Goal: Task Accomplishment & Management: Complete application form

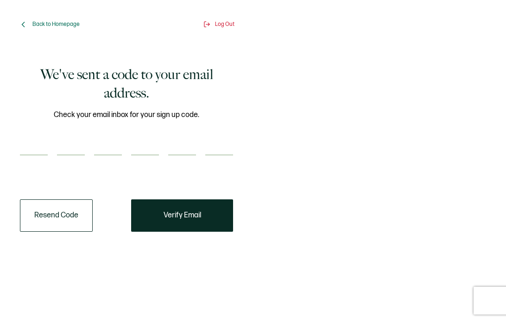
click at [36, 145] on input "number" at bounding box center [34, 146] width 28 height 19
type input "5"
type input "7"
type input "1"
type input "4"
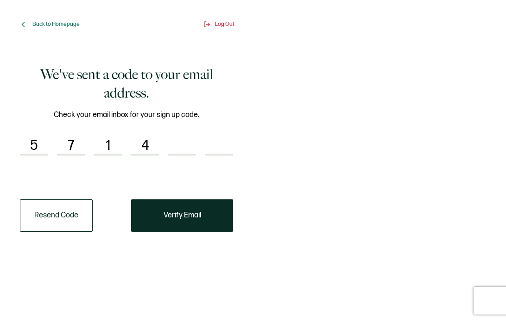
type input "7"
type input "1"
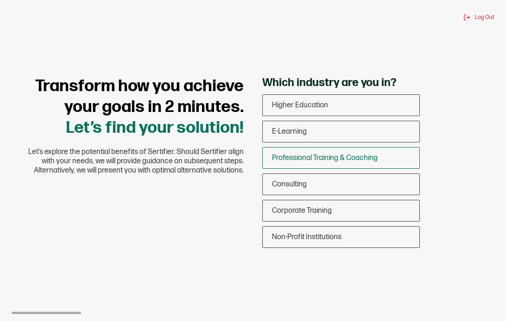
click at [309, 158] on span "Professional Training & Coaching" at bounding box center [325, 158] width 106 height 9
click at [0, 0] on input "Professional Training & Coaching" at bounding box center [0, 0] width 0 height 0
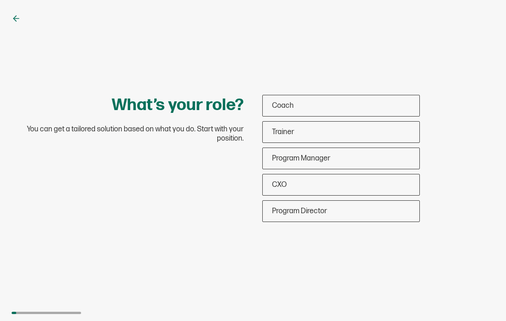
click at [16, 18] on icon at bounding box center [16, 18] width 9 height 9
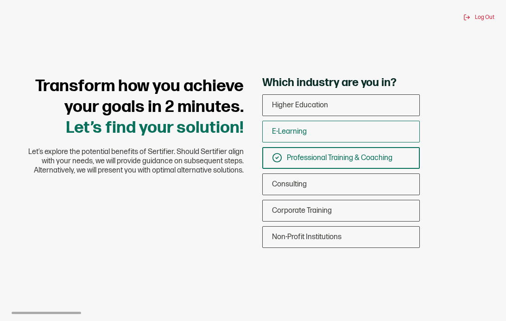
click at [289, 122] on div "E-Learning" at bounding box center [341, 132] width 156 height 22
click at [0, 0] on input "E-Learning" at bounding box center [0, 0] width 0 height 0
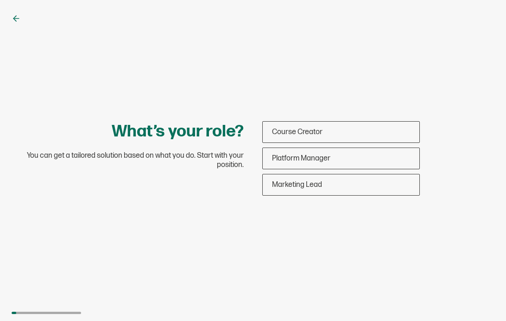
click at [13, 22] on icon at bounding box center [16, 18] width 9 height 9
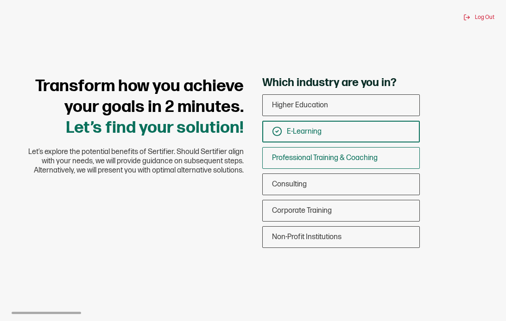
click at [298, 156] on span "Professional Training & Coaching" at bounding box center [325, 158] width 106 height 9
click at [0, 0] on input "Professional Training & Coaching" at bounding box center [0, 0] width 0 height 0
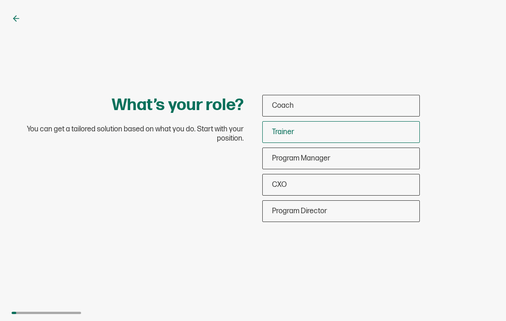
click at [281, 132] on span "Trainer" at bounding box center [283, 132] width 22 height 9
click at [0, 0] on input "Trainer" at bounding box center [0, 0] width 0 height 0
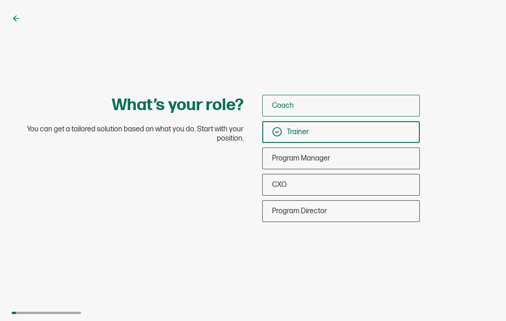
click at [290, 109] on span "Coach" at bounding box center [283, 105] width 22 height 9
click at [0, 0] on input "Coach" at bounding box center [0, 0] width 0 height 0
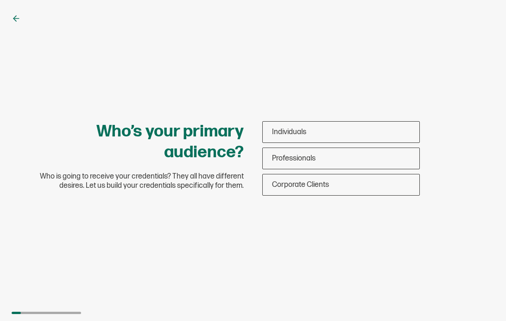
click at [22, 16] on div "Who’s your primary audience? Who is going to receive your credentials? They all…" at bounding box center [253, 160] width 506 height 321
click at [17, 16] on icon at bounding box center [16, 18] width 9 height 9
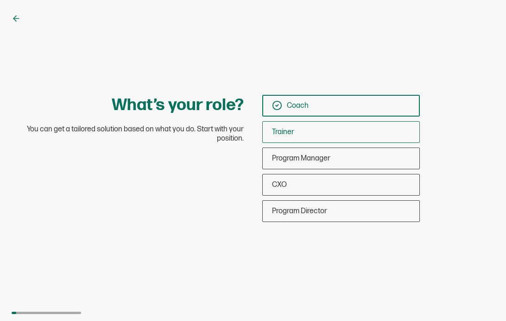
click at [292, 131] on span "Trainer" at bounding box center [283, 132] width 22 height 9
click at [0, 0] on input "Trainer" at bounding box center [0, 0] width 0 height 0
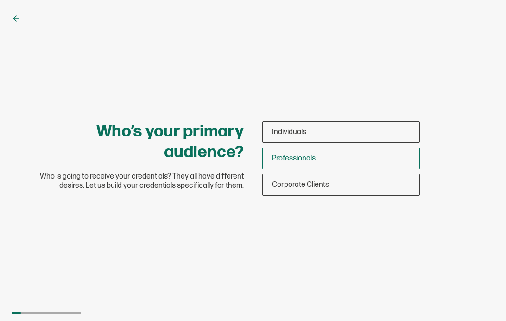
click at [280, 163] on span "Professionals" at bounding box center [294, 158] width 44 height 9
click at [0, 0] on input "Professionals" at bounding box center [0, 0] width 0 height 0
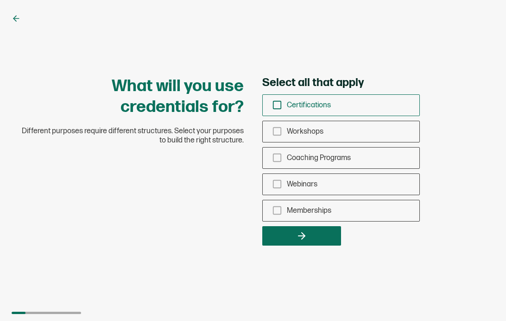
click at [273, 98] on div "Certifications" at bounding box center [341, 105] width 156 height 22
click at [0, 0] on input "Certifications" at bounding box center [0, 0] width 0 height 0
click at [271, 127] on div "Workshops" at bounding box center [341, 132] width 156 height 22
click at [0, 0] on input "Workshops" at bounding box center [0, 0] width 0 height 0
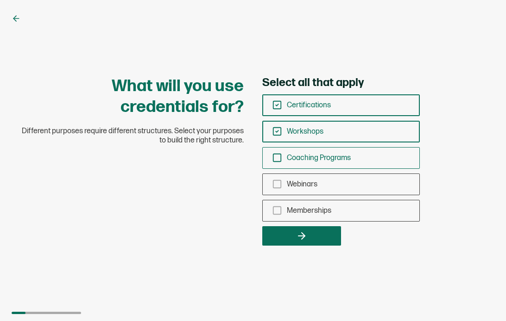
click at [275, 156] on icon "checkbox-group" at bounding box center [277, 158] width 10 height 10
click at [0, 0] on input "Coaching Programs" at bounding box center [0, 0] width 0 height 0
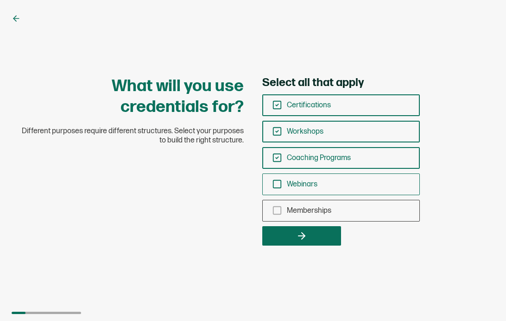
click at [282, 182] on div "Webinars" at bounding box center [341, 185] width 156 height 22
click at [0, 0] on input "Webinars" at bounding box center [0, 0] width 0 height 0
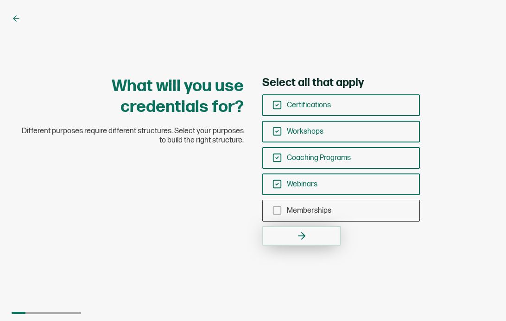
click at [304, 240] on icon "button" at bounding box center [301, 236] width 11 height 11
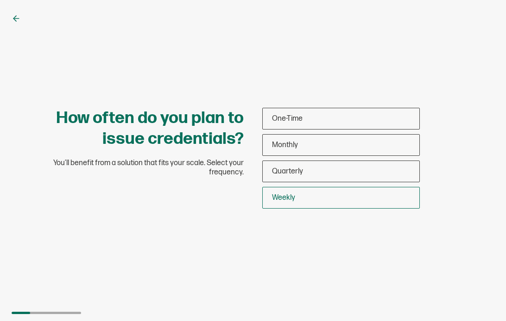
click at [289, 194] on span "Weekly" at bounding box center [283, 198] width 23 height 9
click at [0, 0] on input "Weekly" at bounding box center [0, 0] width 0 height 0
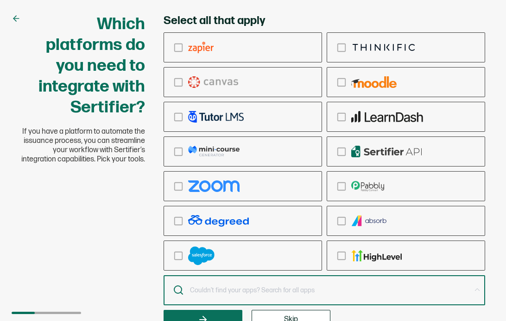
click at [218, 293] on input "text" at bounding box center [329, 290] width 281 height 13
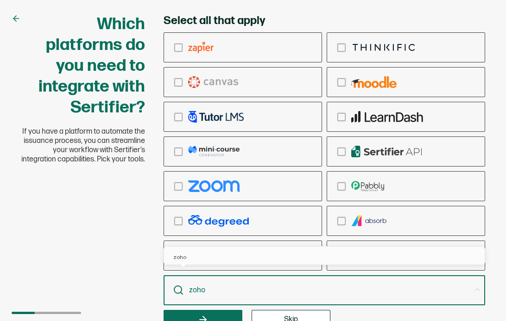
click at [246, 290] on input "zoho" at bounding box center [329, 290] width 281 height 13
type input "zoho"
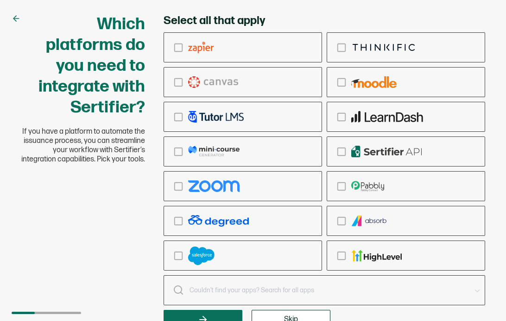
click at [247, 290] on input "text" at bounding box center [329, 290] width 281 height 13
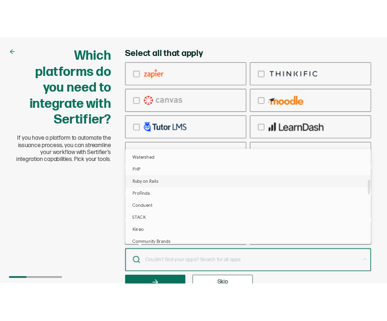
scroll to position [256, 0]
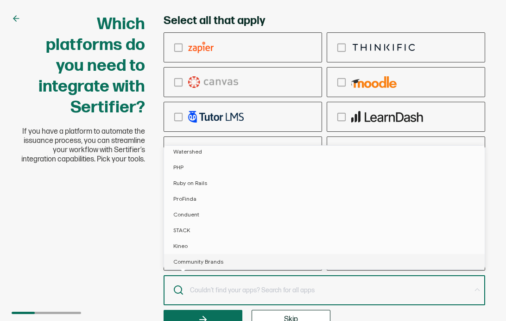
click at [129, 273] on div "Which platforms do you need to integrate with Sertifier? If you have a platform…" at bounding box center [253, 172] width 482 height 316
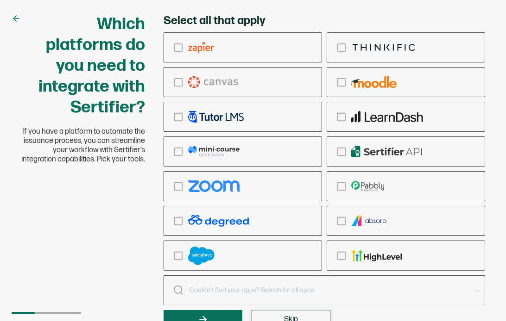
click at [303, 314] on button "Skip" at bounding box center [290, 319] width 79 height 19
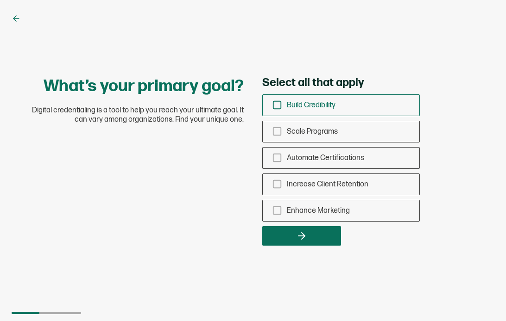
click at [277, 101] on icon "checkbox-group" at bounding box center [277, 105] width 10 height 10
click at [0, 0] on input "Build Credibility" at bounding box center [0, 0] width 0 height 0
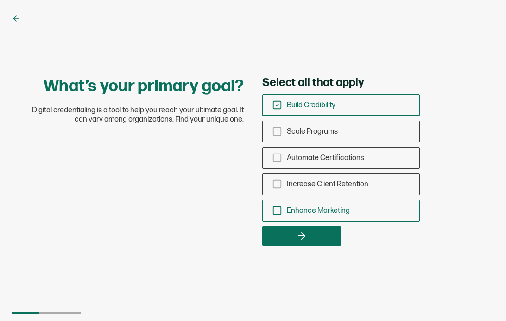
click at [282, 212] on div "Enhance Marketing" at bounding box center [341, 211] width 156 height 22
click at [0, 0] on input "Enhance Marketing" at bounding box center [0, 0] width 0 height 0
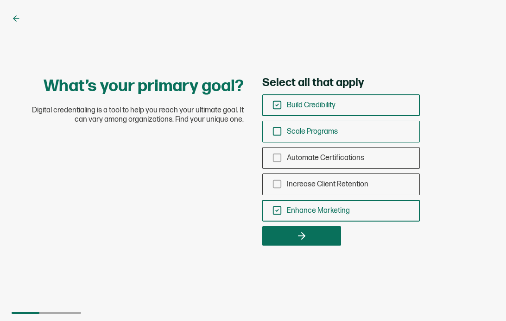
click at [275, 131] on icon "checkbox-group" at bounding box center [277, 131] width 10 height 10
click at [0, 0] on input "Scale Programs" at bounding box center [0, 0] width 0 height 0
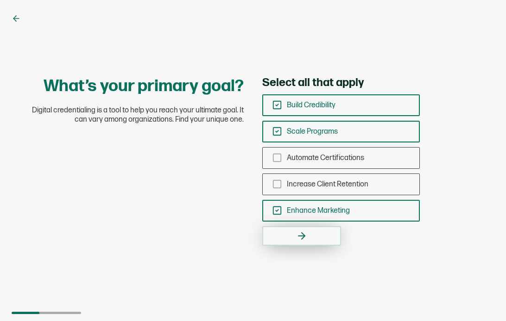
click at [292, 238] on button "button" at bounding box center [301, 235] width 79 height 19
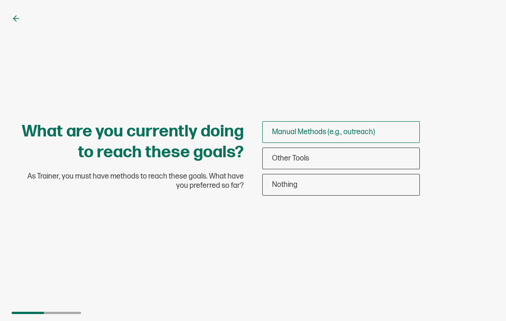
click at [300, 137] on div "Manual Methods (e.g., outreach)" at bounding box center [341, 132] width 156 height 22
click at [0, 0] on input "Manual Methods (e.g., outreach)" at bounding box center [0, 0] width 0 height 0
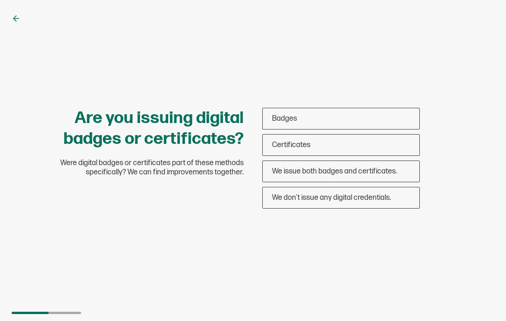
click at [492, 223] on div "Are you issuing digital badges or certificates? Were digital badges or certific…" at bounding box center [253, 160] width 506 height 321
click at [14, 17] on icon at bounding box center [14, 19] width 3 height 6
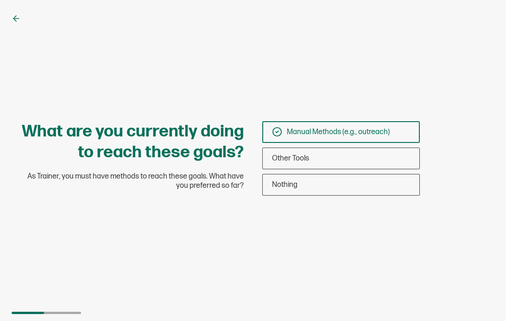
click at [277, 131] on icon at bounding box center [277, 132] width 10 height 10
click at [0, 0] on input "Manual Methods (e.g., outreach)" at bounding box center [0, 0] width 0 height 0
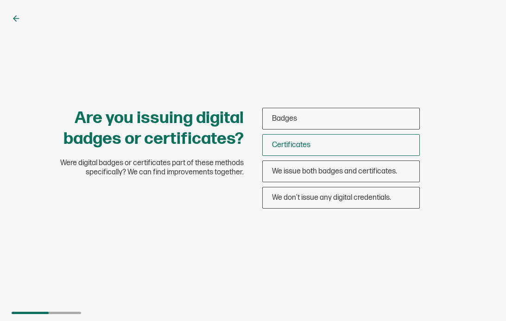
click at [319, 145] on div "Certificates" at bounding box center [341, 145] width 156 height 22
click at [0, 0] on input "Certificates" at bounding box center [0, 0] width 0 height 0
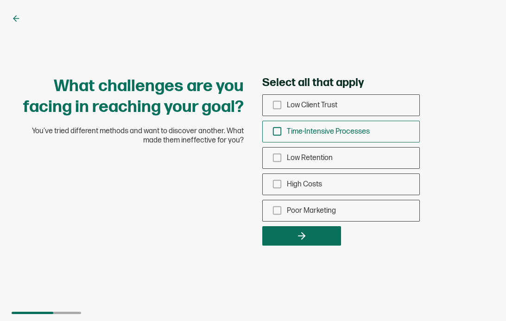
click at [276, 130] on icon "checkbox-group" at bounding box center [277, 131] width 10 height 10
click at [0, 0] on input "Time-Intensive Processes" at bounding box center [0, 0] width 0 height 0
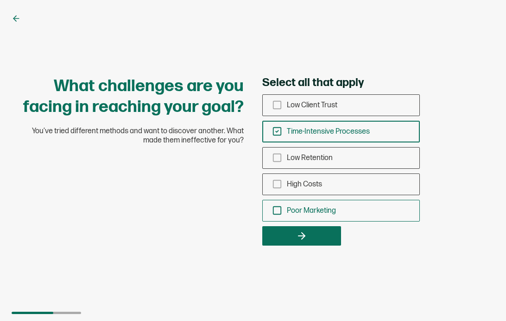
click at [279, 209] on icon "checkbox-group" at bounding box center [277, 211] width 10 height 10
click at [0, 0] on input "Poor Marketing" at bounding box center [0, 0] width 0 height 0
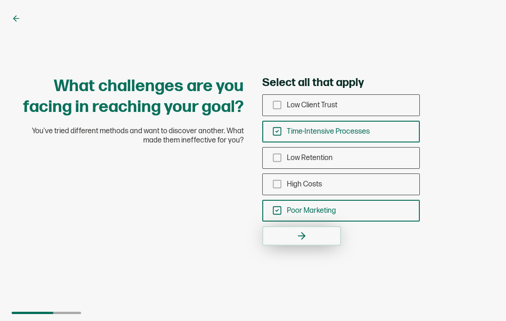
click at [317, 244] on button "button" at bounding box center [301, 235] width 79 height 19
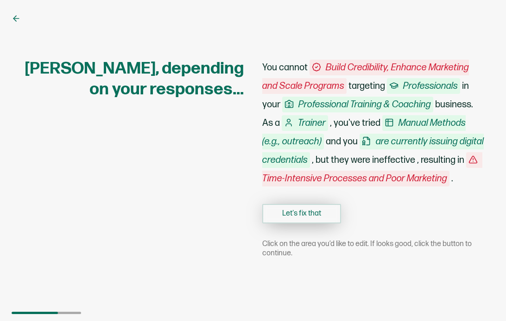
click at [318, 222] on button "Let's fix that" at bounding box center [301, 213] width 79 height 19
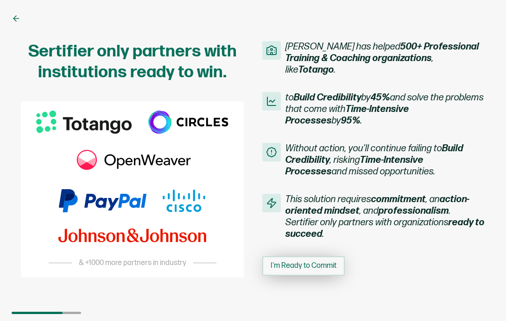
click at [287, 263] on span "I'm Ready to Commit" at bounding box center [303, 266] width 66 height 7
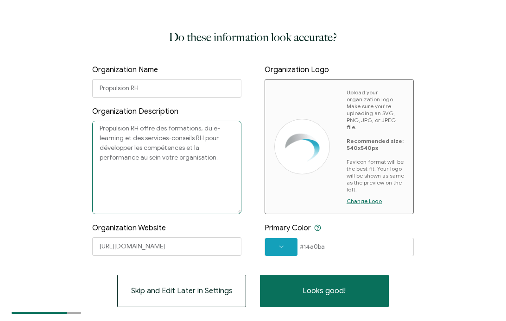
click at [150, 154] on textarea "Propulsion RH offre des formations, du e-learning et des services-conseils RH p…" at bounding box center [166, 168] width 149 height 94
click at [213, 165] on textarea "Propulsion RH offre des formations, du e-learning et des services-conseils RH p…" at bounding box center [166, 168] width 149 height 94
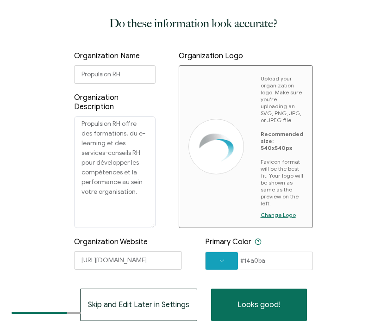
click at [275, 215] on span "Change Logo" at bounding box center [278, 215] width 35 height 7
click at [280, 213] on span "Change Logo" at bounding box center [278, 215] width 35 height 7
click at [277, 209] on div "Upload your organization logo. Make sure you're uploading an SVG, PNG, JPG, or …" at bounding box center [282, 147] width 43 height 144
click at [281, 212] on span "Change Logo" at bounding box center [278, 215] width 35 height 7
click at [276, 215] on span "Change Logo" at bounding box center [278, 215] width 35 height 7
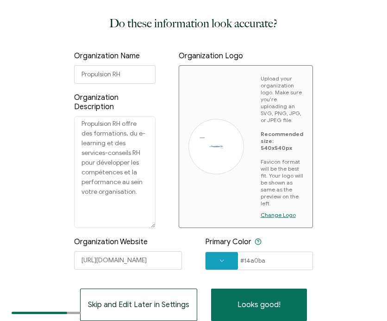
click at [277, 215] on span "Change Logo" at bounding box center [278, 215] width 35 height 7
click at [217, 141] on img at bounding box center [216, 146] width 37 height 21
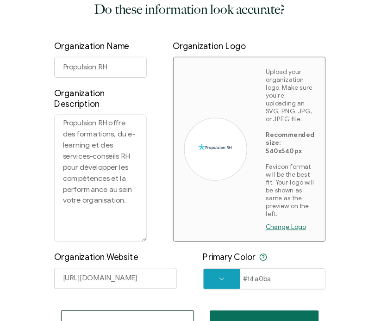
click at [282, 217] on span "Change Logo" at bounding box center [278, 215] width 35 height 7
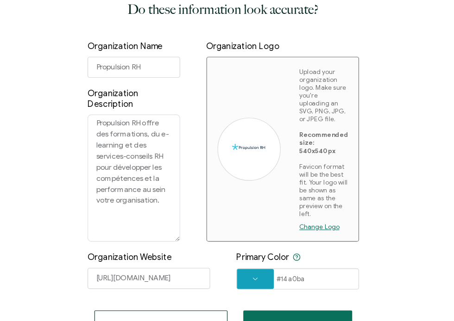
scroll to position [0, 0]
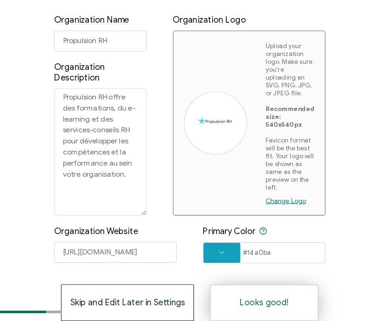
click at [267, 306] on span "Looks good!" at bounding box center [259, 304] width 43 height 7
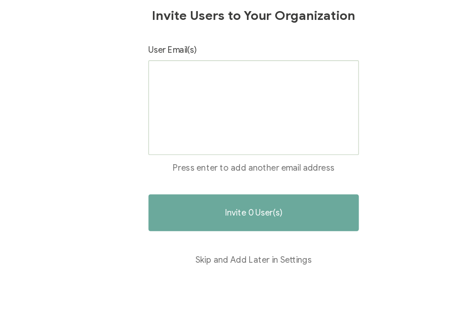
click at [212, 112] on div at bounding box center [226, 129] width 185 height 83
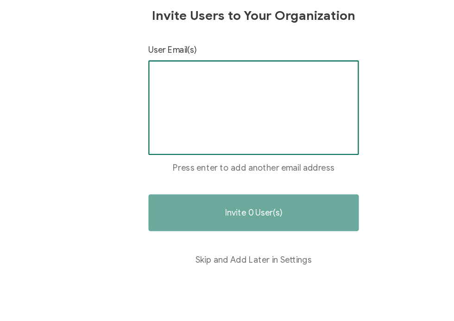
type input "n"
type input "m"
type input "g"
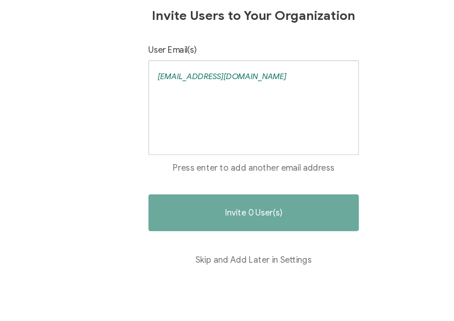
click at [225, 111] on div "[EMAIL_ADDRESS][DOMAIN_NAME]" at bounding box center [226, 129] width 185 height 83
click at [230, 143] on div "[EMAIL_ADDRESS][DOMAIN_NAME]" at bounding box center [226, 129] width 185 height 83
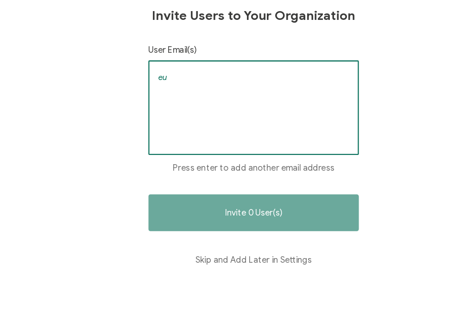
type input "e"
type input "[PERSON_NAME]@propulsio"
drag, startPoint x: 214, startPoint y: 102, endPoint x: 129, endPoint y: 102, distance: 85.2
click at [129, 102] on div "Invite Users to Your Organization User Email(s) [PERSON_NAME] Press enter to ad…" at bounding box center [227, 160] width 454 height 321
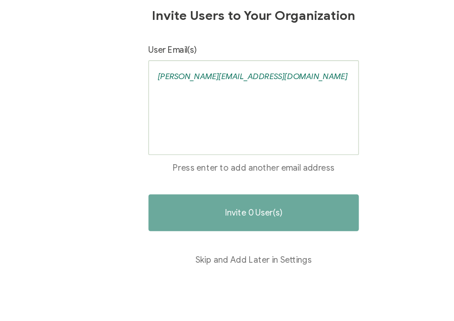
click at [258, 170] on div "[PERSON_NAME][EMAIL_ADDRESS][DOMAIN_NAME]" at bounding box center [226, 129] width 185 height 83
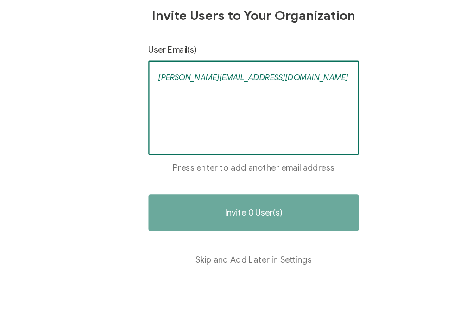
drag, startPoint x: 205, startPoint y: 103, endPoint x: 147, endPoint y: 100, distance: 58.0
click at [147, 100] on input "[PERSON_NAME][EMAIL_ADDRESS][DOMAIN_NAME]" at bounding box center [226, 103] width 169 height 14
type input "m"
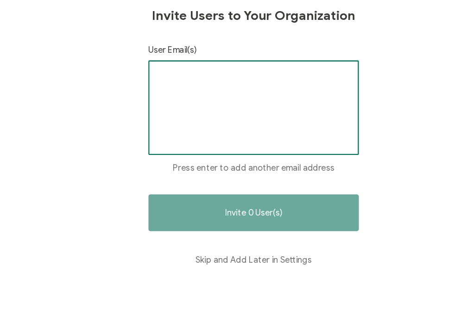
paste input "[EMAIL_ADDRESS][DOMAIN_NAME]"
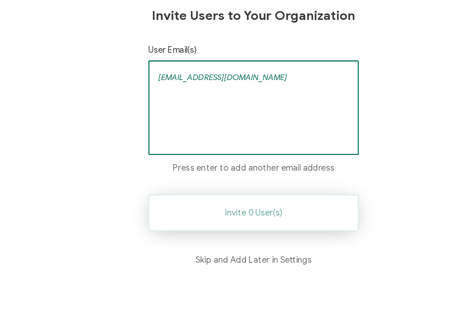
type input "[EMAIL_ADDRESS][DOMAIN_NAME]"
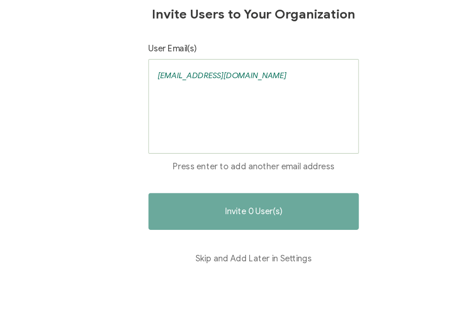
click at [244, 197] on div "Invite Users to Your Organization User Email(s) [EMAIL_ADDRESS][DOMAIN_NAME] Pr…" at bounding box center [227, 160] width 454 height 321
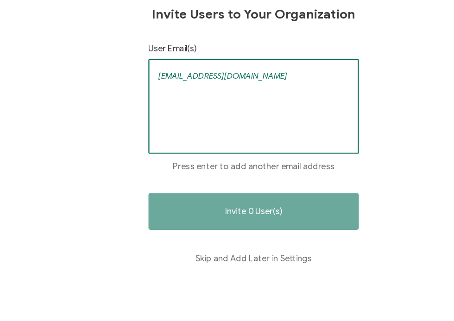
click at [231, 96] on input "[EMAIL_ADDRESS][DOMAIN_NAME]" at bounding box center [226, 103] width 169 height 14
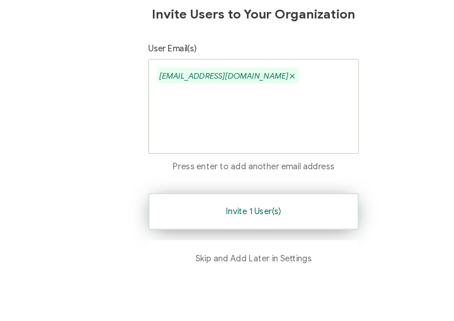
click at [238, 227] on button "Invite 1 User(s)" at bounding box center [226, 222] width 185 height 32
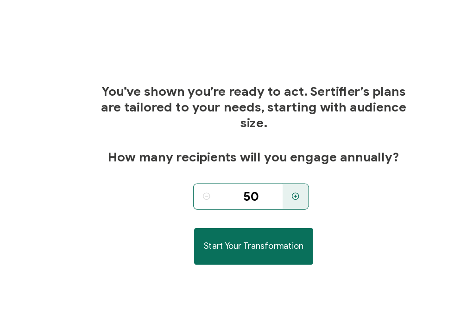
click at [263, 178] on icon at bounding box center [263, 180] width 7 height 7
click at [268, 180] on div at bounding box center [263, 180] width 23 height 23
click at [185, 179] on icon at bounding box center [185, 180] width 7 height 7
type input "100"
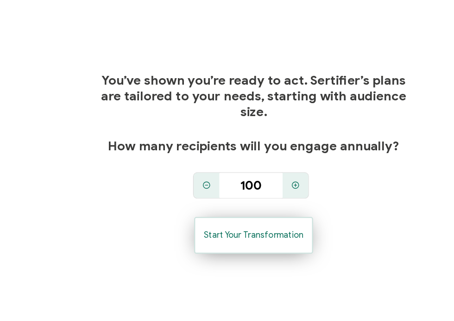
click at [243, 230] on button "Start Your Transformation" at bounding box center [227, 224] width 105 height 32
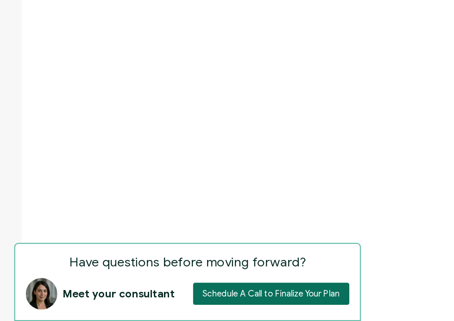
click at [309, 258] on div "Have questions before moving forward? Meet your consultant Schedule A Call to F…" at bounding box center [168, 286] width 305 height 69
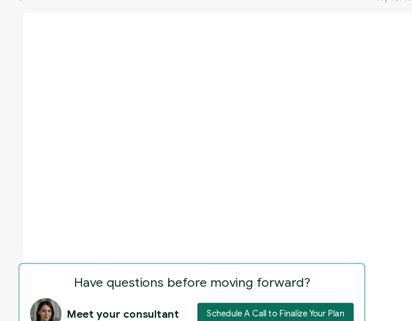
scroll to position [153, 0]
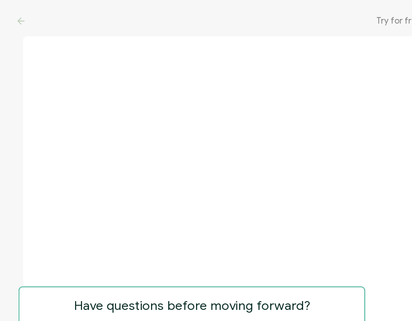
scroll to position [0, 0]
